Goal: Navigation & Orientation: Find specific page/section

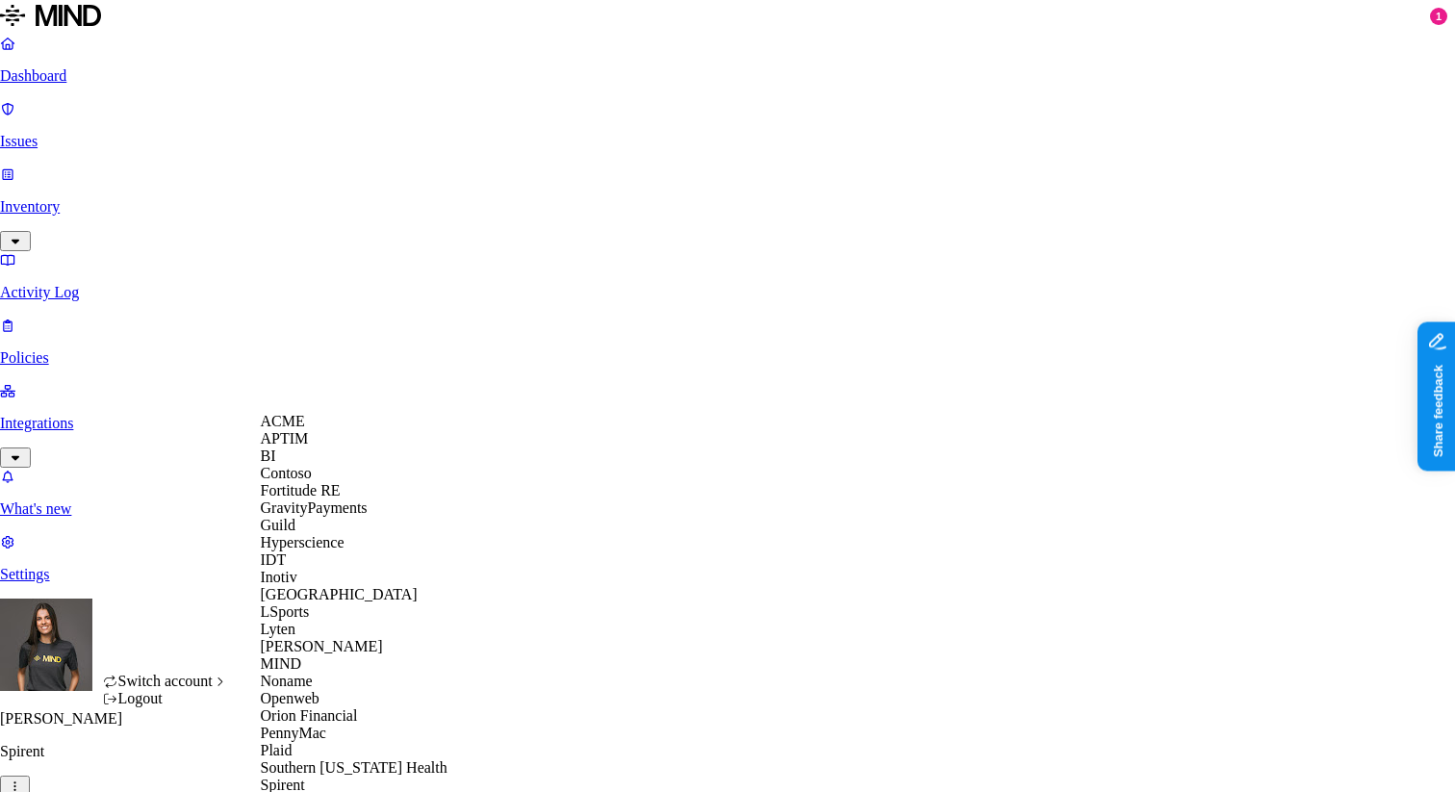
click at [314, 430] on div "ACME" at bounding box center [354, 421] width 187 height 17
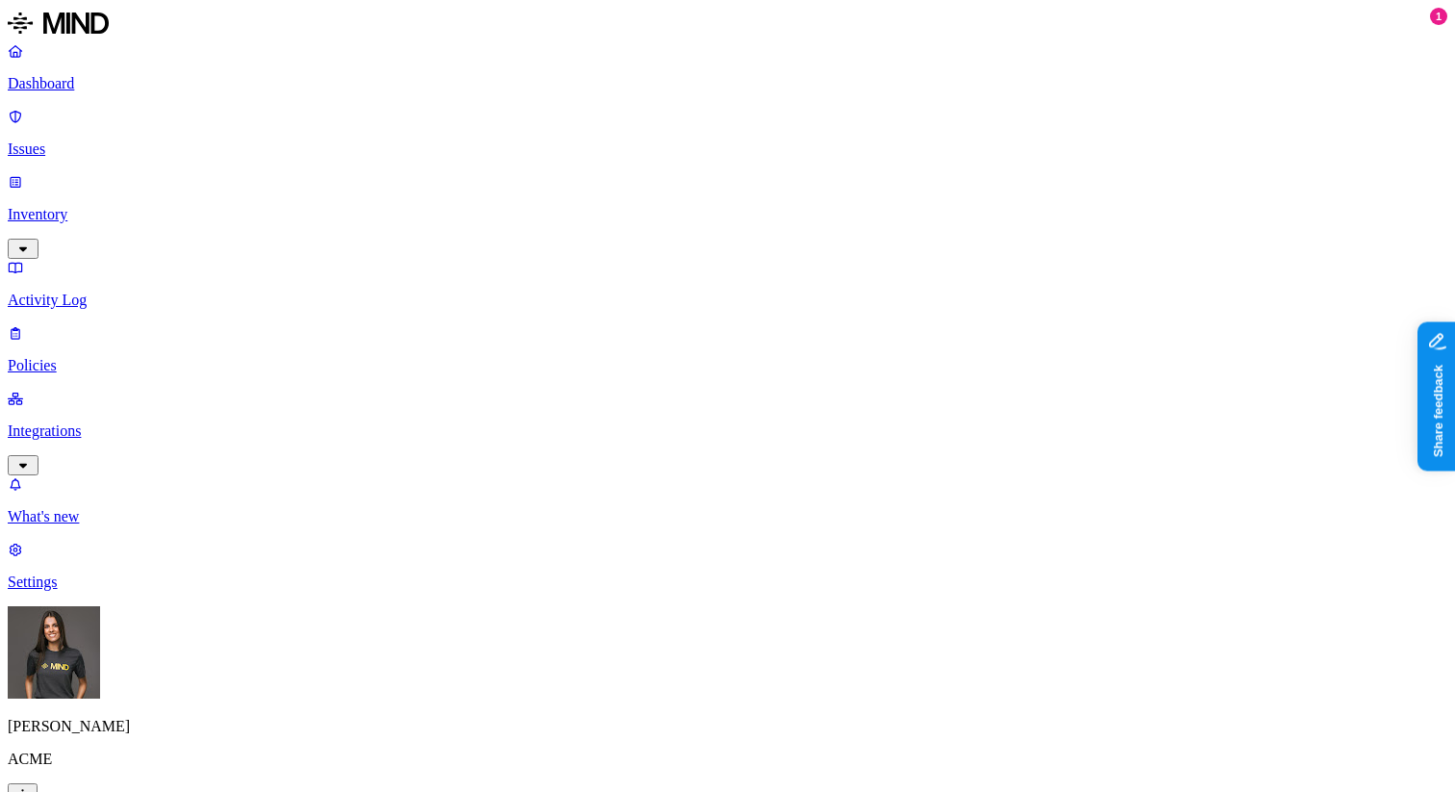
click at [115, 390] on link "Integrations" at bounding box center [728, 431] width 1440 height 83
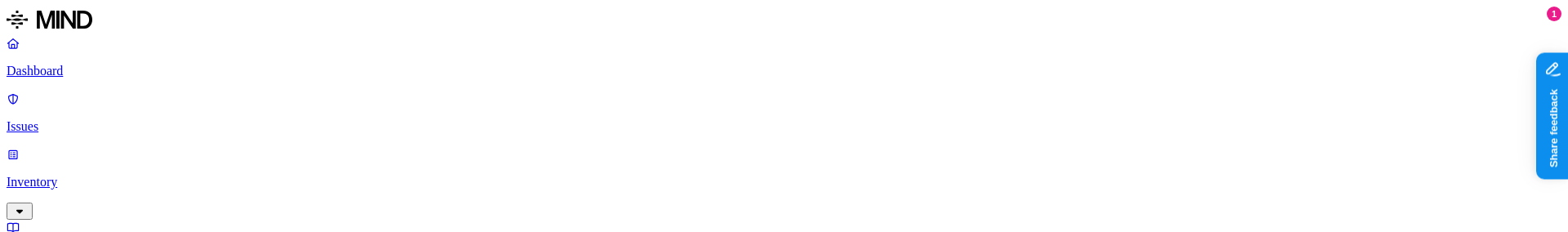
click at [89, 175] on p "Inventory" at bounding box center [784, 182] width 1554 height 14
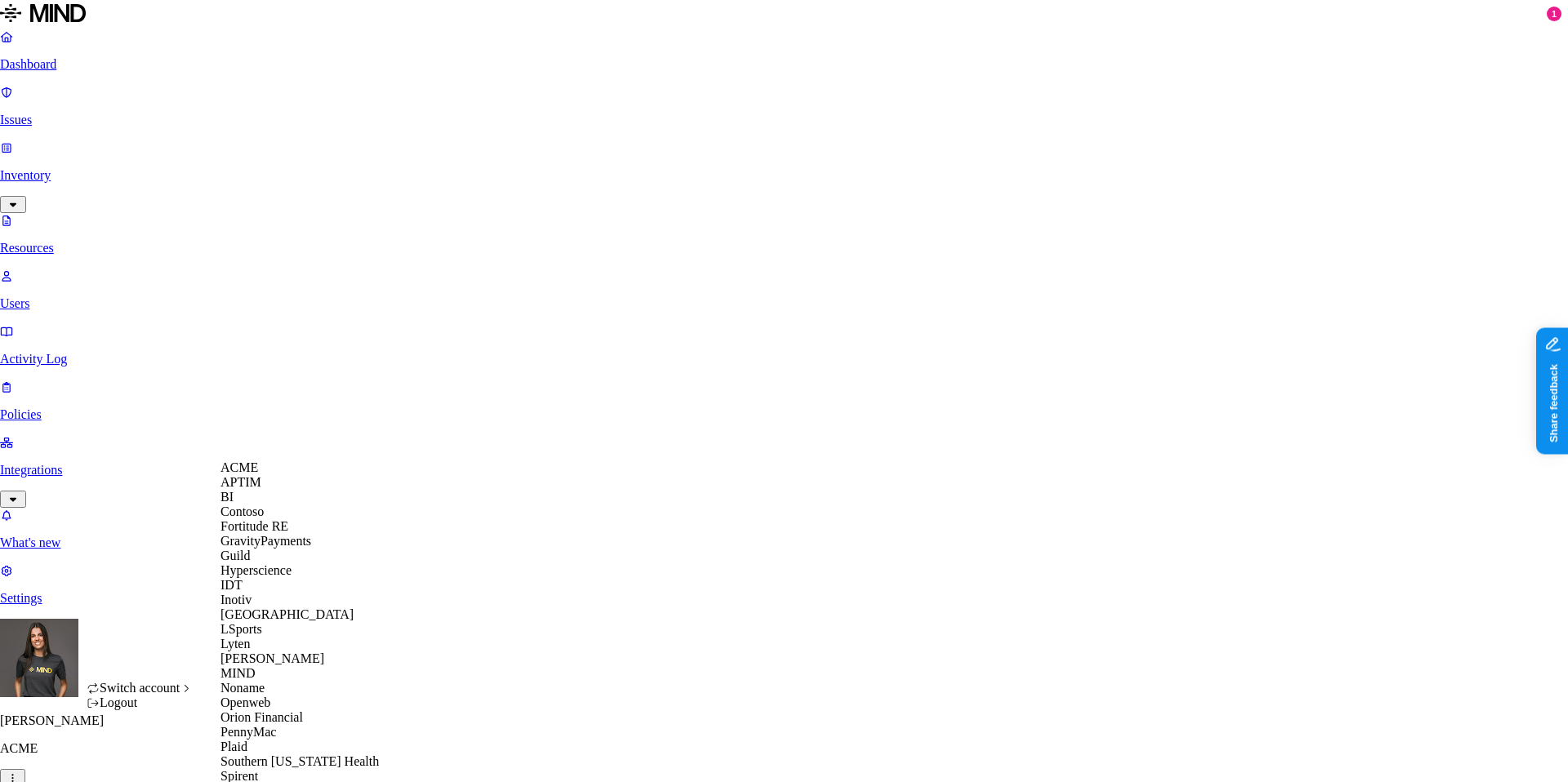
scroll to position [487, 0]
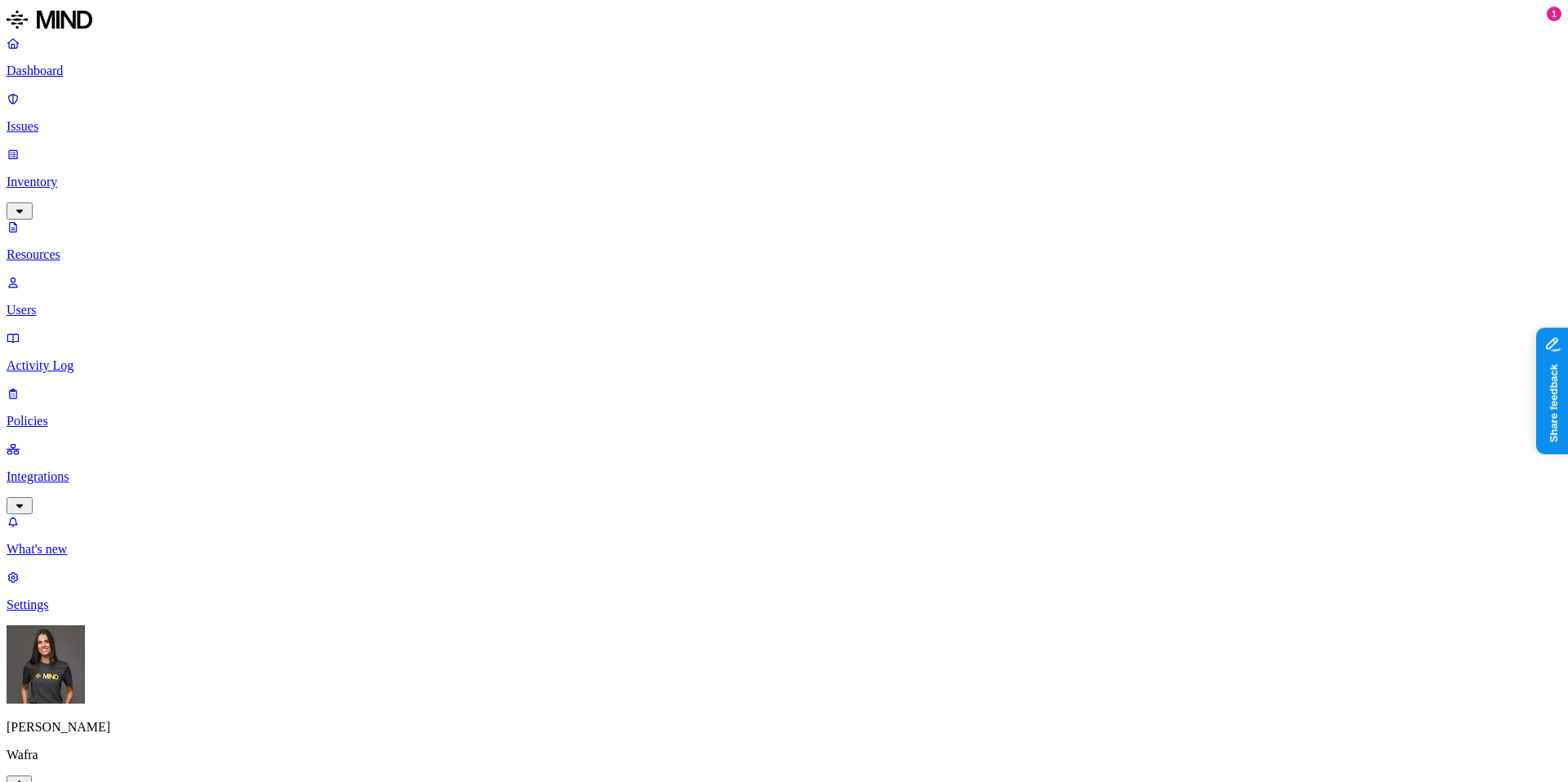
click at [86, 469] on p "Integrations" at bounding box center [784, 476] width 1554 height 14
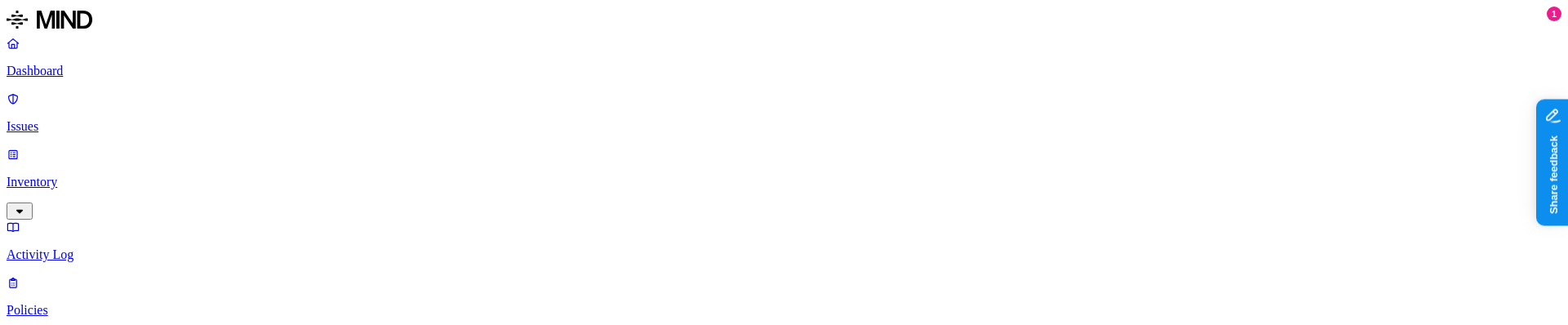
click at [81, 147] on link "Inventory" at bounding box center [784, 182] width 1554 height 70
